Goal: Find specific page/section: Find specific page/section

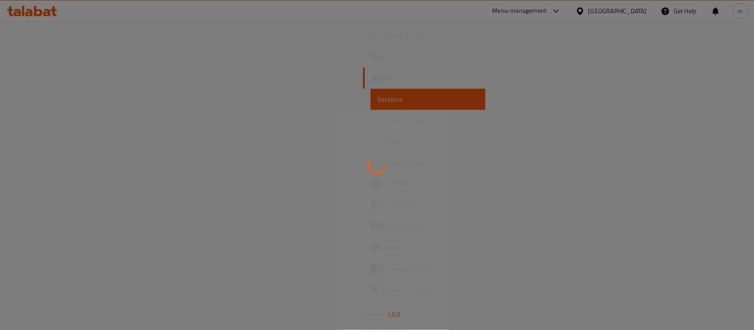
click at [626, 14] on div at bounding box center [377, 165] width 754 height 330
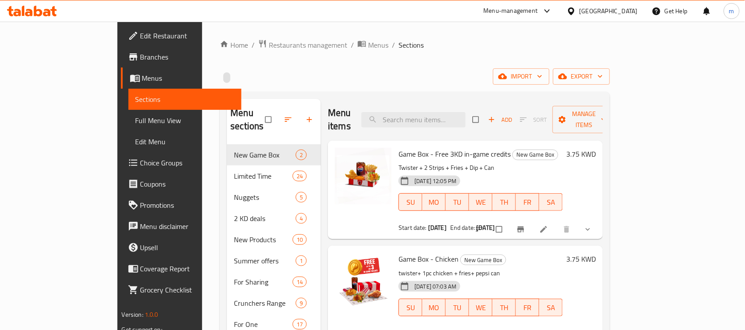
click at [626, 14] on div "[GEOGRAPHIC_DATA]" at bounding box center [609, 11] width 58 height 10
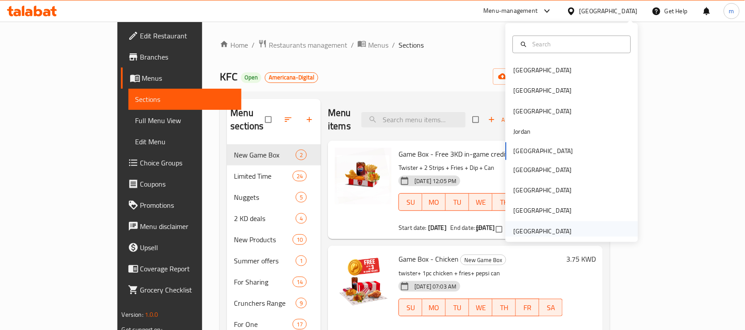
click at [542, 231] on div "[GEOGRAPHIC_DATA]" at bounding box center [543, 232] width 58 height 10
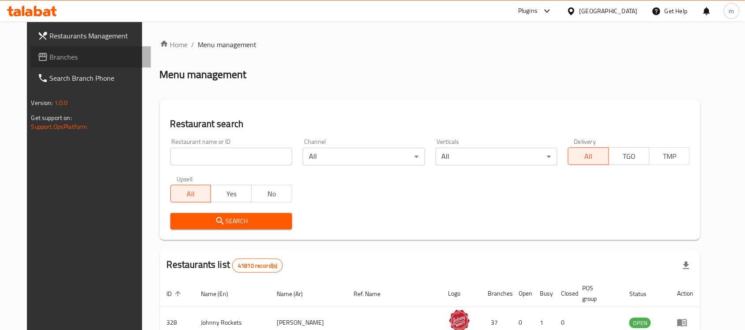
click at [74, 54] on span "Branches" at bounding box center [97, 57] width 95 height 11
